Goal: Task Accomplishment & Management: Manage account settings

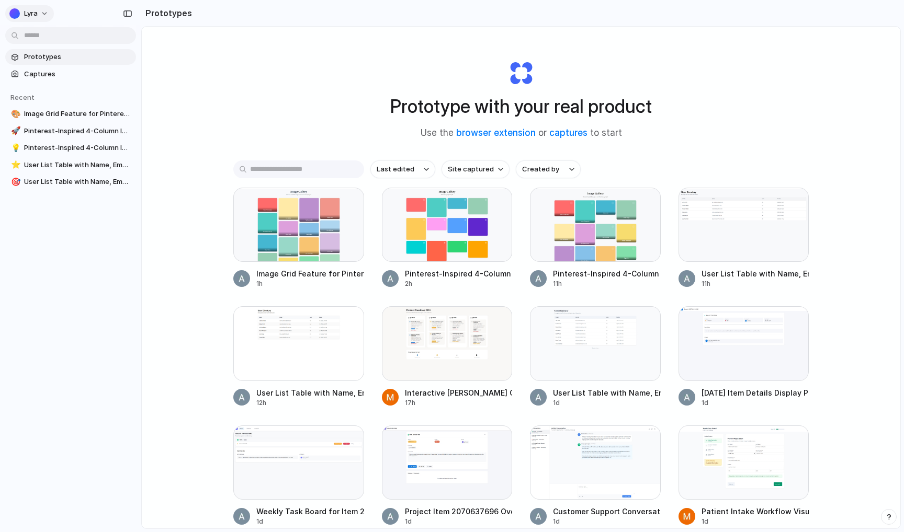
click at [33, 10] on span "Lyra" at bounding box center [31, 13] width 14 height 10
click at [51, 39] on li "Settings" at bounding box center [50, 37] width 87 height 17
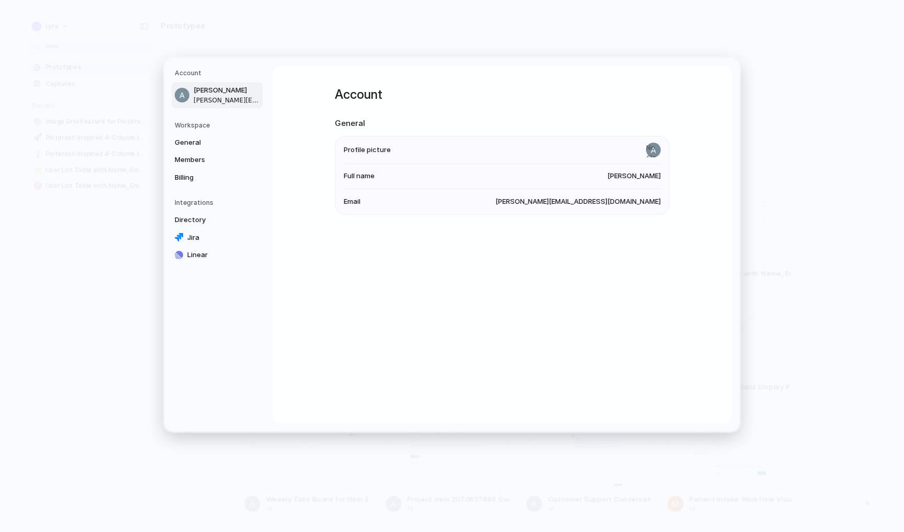
click at [216, 198] on nav "Account Anthony Kroeger anthony@lyratechnologies.com.au Workspace General Membe…" at bounding box center [218, 245] width 109 height 374
click at [208, 214] on link "Directory" at bounding box center [217, 220] width 91 height 17
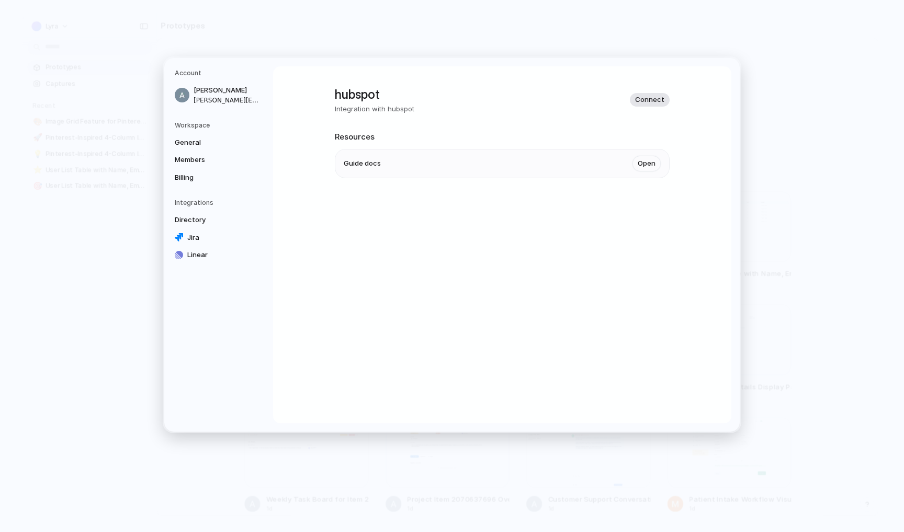
click at [649, 106] on button "Connect" at bounding box center [650, 100] width 40 height 14
